Goal: Register for event/course: Register for event/course

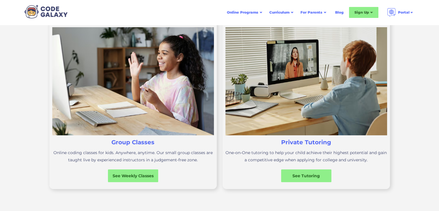
scroll to position [230, 0]
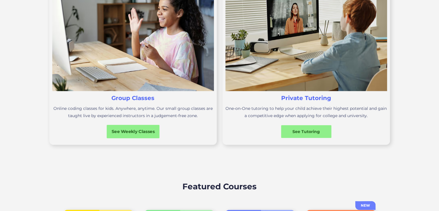
click at [130, 132] on div "See Weekly Classes" at bounding box center [132, 131] width 53 height 6
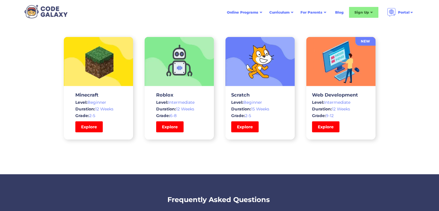
scroll to position [1717, 0]
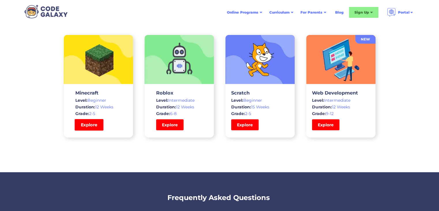
click at [89, 122] on link "Explore" at bounding box center [88, 125] width 29 height 12
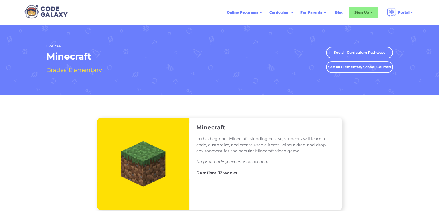
click at [243, 12] on div "Online Programs" at bounding box center [242, 13] width 31 height 6
click at [247, 13] on div "Online Programs" at bounding box center [242, 13] width 31 height 6
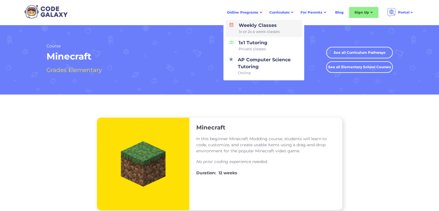
click at [265, 29] on div "Weekly Classes 1x or 2x a week classes" at bounding box center [257, 28] width 43 height 13
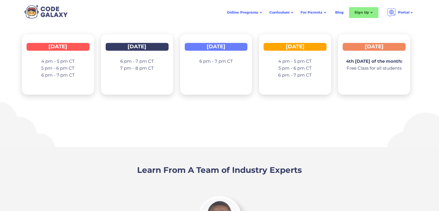
scroll to position [893, 0]
